Goal: Transaction & Acquisition: Purchase product/service

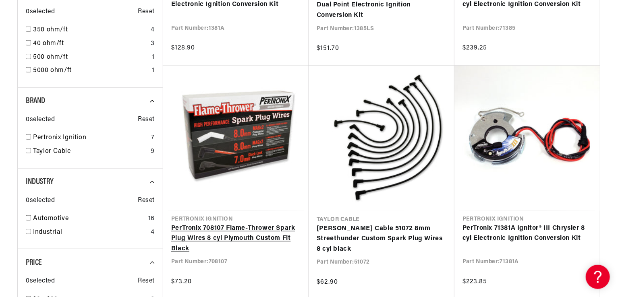
click at [273, 223] on link "PerTronix 708107 Flame-Thrower Spark Plug Wires 8 cyl Plymouth Custom Fit Black" at bounding box center [235, 238] width 129 height 31
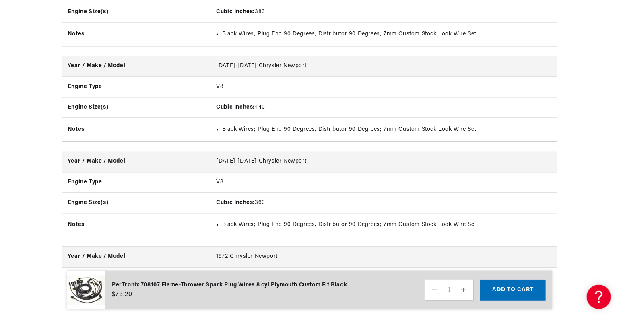
scroll to position [0, 244]
drag, startPoint x: 618, startPoint y: 187, endPoint x: 619, endPoint y: 219, distance: 31.8
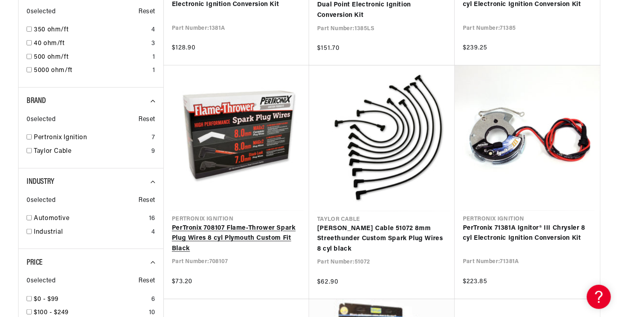
click at [230, 227] on link "PerTronix 708107 Flame-Thrower Spark Plug Wires 8 cyl Plymouth Custom Fit Black" at bounding box center [236, 238] width 129 height 31
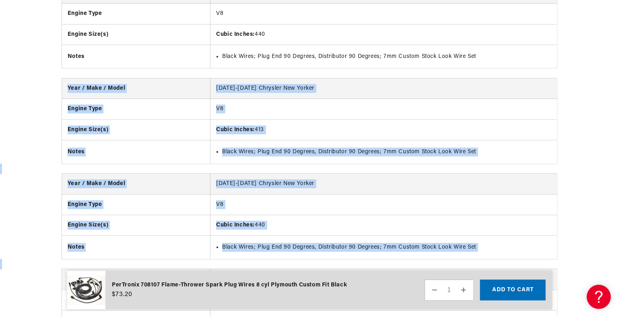
drag, startPoint x: 618, startPoint y: 280, endPoint x: 618, endPoint y: 87, distance: 193.2
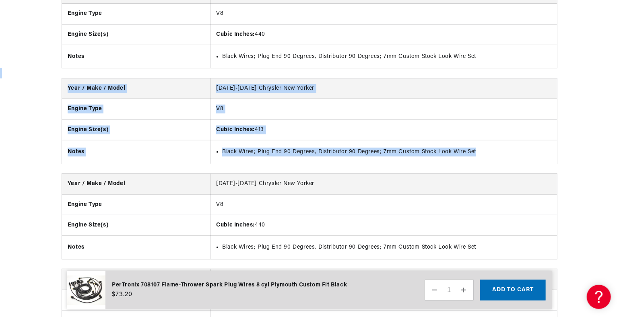
drag, startPoint x: 618, startPoint y: 87, endPoint x: 619, endPoint y: 37, distance: 49.5
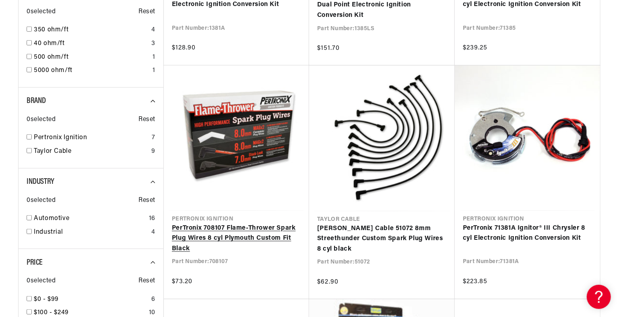
click at [191, 223] on link "PerTronix 708107 Flame-Thrower Spark Plug Wires 8 cyl Plymouth Custom Fit Black" at bounding box center [236, 238] width 129 height 31
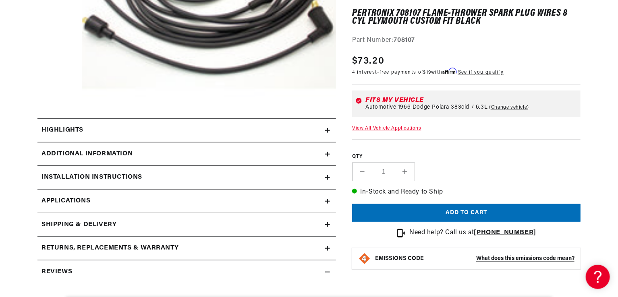
scroll to position [0, 13]
click at [327, 128] on icon at bounding box center [327, 130] width 0 height 5
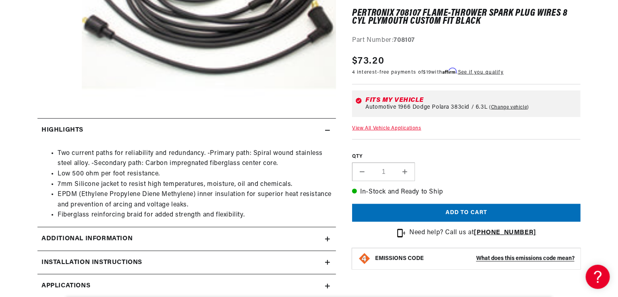
scroll to position [0, 244]
click at [328, 128] on icon at bounding box center [327, 130] width 5 height 5
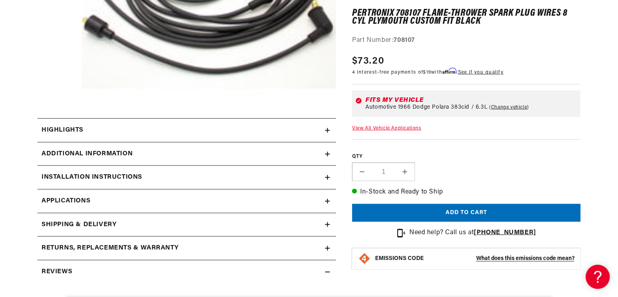
scroll to position [0, 0]
click at [327, 154] on icon at bounding box center [327, 154] width 0 height 5
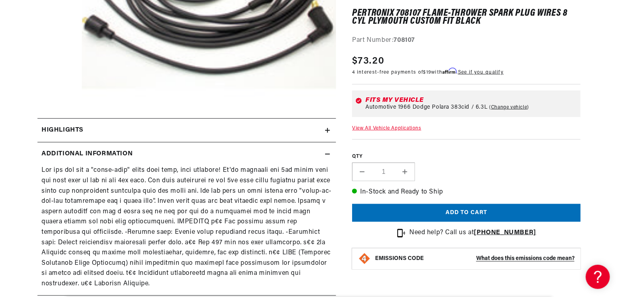
scroll to position [0, 244]
click at [327, 152] on icon at bounding box center [327, 154] width 5 height 5
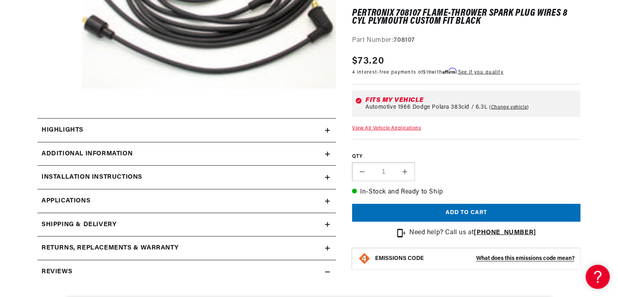
click at [327, 176] on icon at bounding box center [327, 177] width 5 height 5
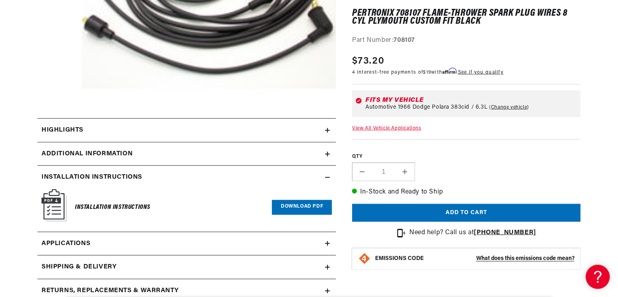
scroll to position [0, 0]
click at [327, 176] on icon at bounding box center [327, 177] width 5 height 5
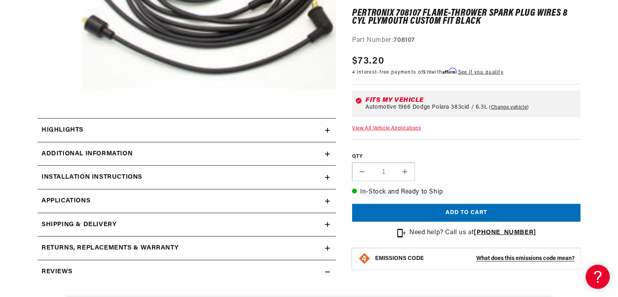
click at [325, 201] on icon at bounding box center [327, 201] width 5 height 5
